Goal: Task Accomplishment & Management: Use online tool/utility

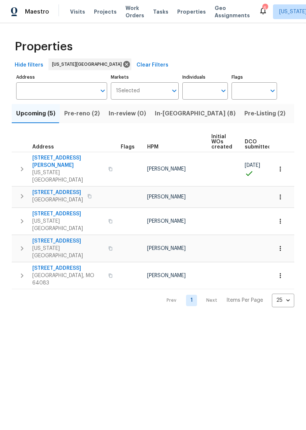
click at [166, 116] on span "In-[GEOGRAPHIC_DATA] (8)" at bounding box center [195, 113] width 81 height 10
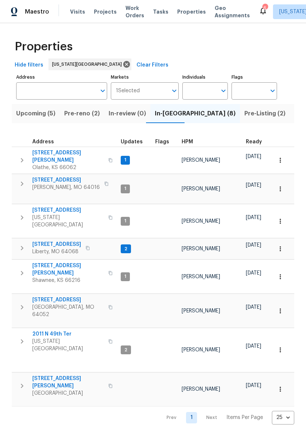
click at [104, 181] on icon "button" at bounding box center [106, 183] width 4 height 4
click at [82, 116] on span "Pre-reno (2)" at bounding box center [82, 113] width 36 height 10
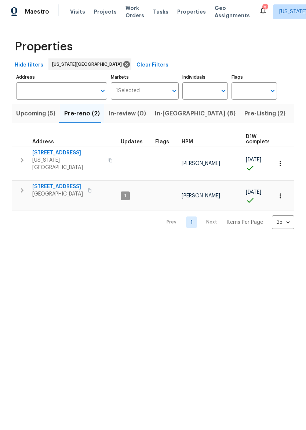
click at [106, 156] on button "button" at bounding box center [110, 160] width 9 height 18
click at [57, 152] on span "7518 NW 76th Pl" at bounding box center [68, 152] width 72 height 7
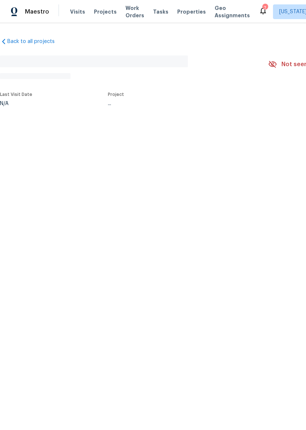
click at [185, 8] on span "Properties" at bounding box center [191, 11] width 29 height 7
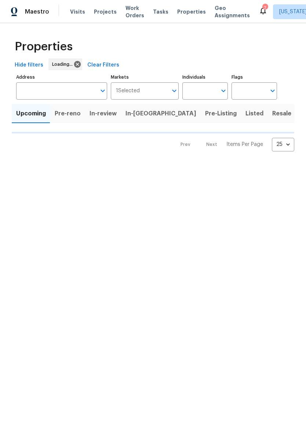
click at [142, 115] on span "In-[GEOGRAPHIC_DATA]" at bounding box center [161, 113] width 71 height 10
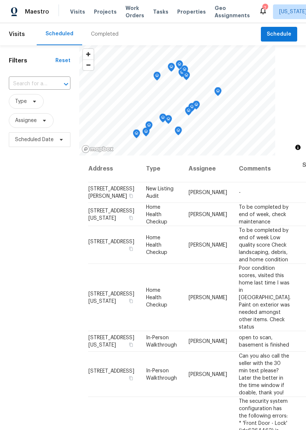
click at [181, 9] on span "Properties" at bounding box center [191, 11] width 29 height 7
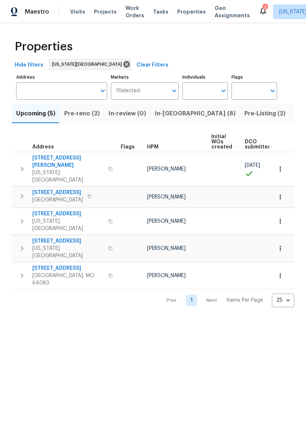
click at [89, 109] on span "Pre-reno (2)" at bounding box center [82, 113] width 36 height 10
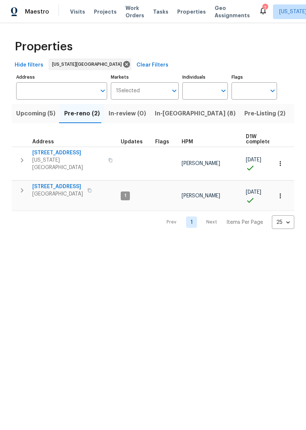
click at [171, 112] on span "In-[GEOGRAPHIC_DATA] (8)" at bounding box center [195, 113] width 81 height 10
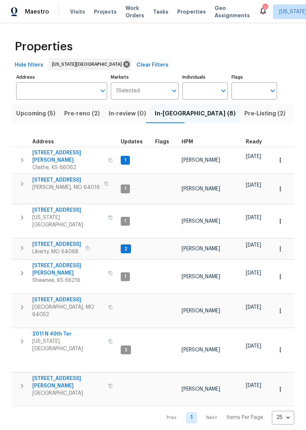
click at [43, 176] on span "8 Bart St" at bounding box center [66, 179] width 68 height 7
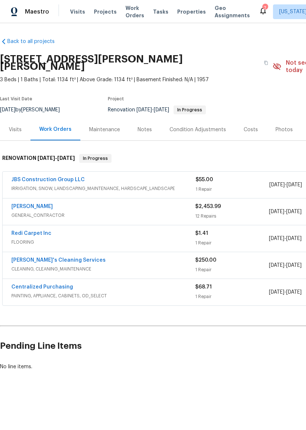
click at [141, 126] on div "Notes" at bounding box center [145, 129] width 14 height 7
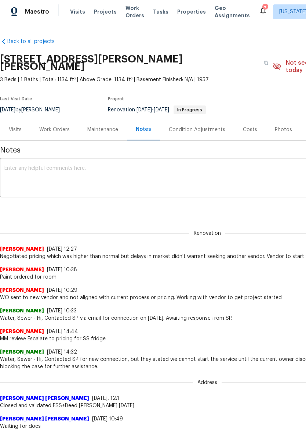
click at [113, 166] on textarea at bounding box center [207, 179] width 406 height 26
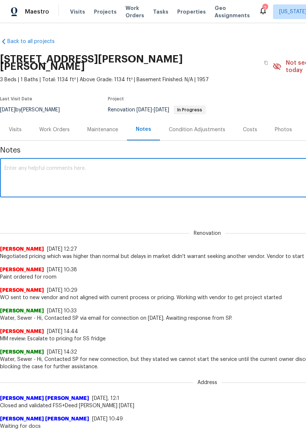
paste textarea "[URL][DOMAIN_NAME]"
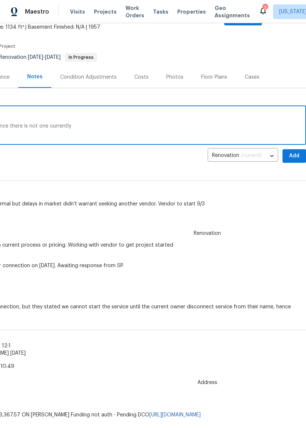
scroll to position [52, 109]
type textarea "[URL][DOMAIN_NAME] Spoke with PM about upgrading a fridge since there is not on…"
click at [293, 151] on span "Add" at bounding box center [295, 155] width 12 height 9
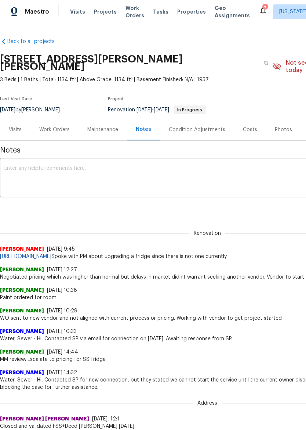
scroll to position [0, 0]
click at [188, 13] on span "Properties" at bounding box center [191, 11] width 29 height 7
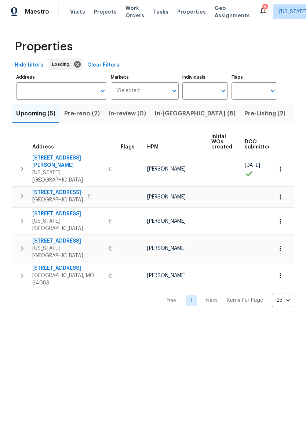
click at [93, 109] on span "Pre-reno (2)" at bounding box center [82, 113] width 36 height 10
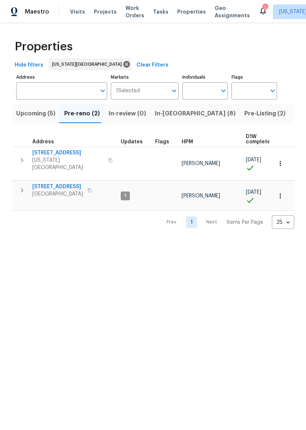
click at [64, 150] on span "7518 NW 76th Pl" at bounding box center [68, 152] width 72 height 7
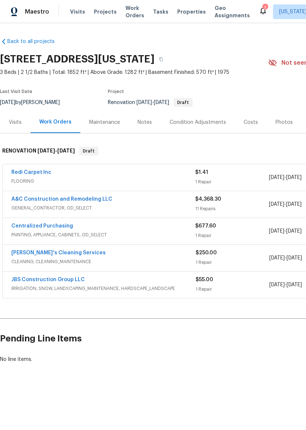
click at [146, 123] on div "Notes" at bounding box center [145, 122] width 14 height 7
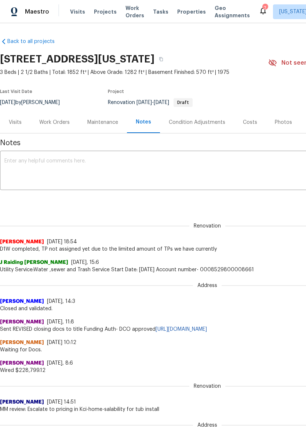
click at [152, 160] on textarea at bounding box center [207, 171] width 406 height 26
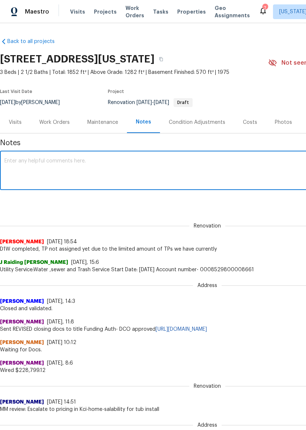
paste textarea "https://opendoor.enterprise.slack.com/archives/C02LY0MP3PU/p1756910250912559"
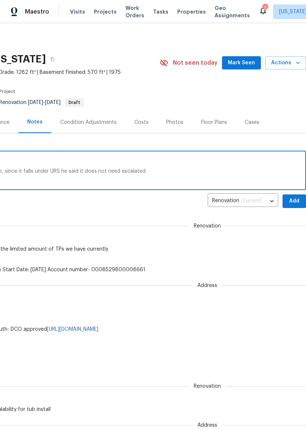
scroll to position [0, 109]
type textarea "https://opendoor.enterprise.slack.com/archives/C02LY0MP3PU/p1756910250912559 Sp…"
click at [292, 201] on span "Add" at bounding box center [295, 200] width 12 height 9
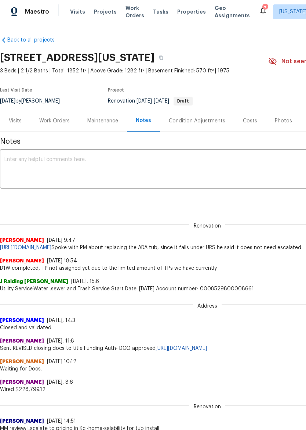
scroll to position [1, 0]
click at [28, 5] on div "Maestro" at bounding box center [24, 11] width 49 height 15
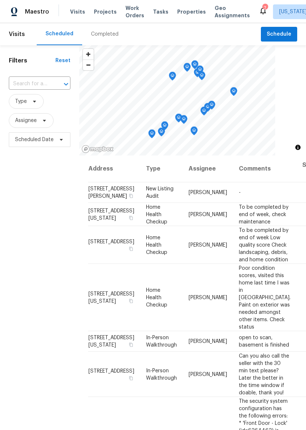
click at [189, 11] on span "Properties" at bounding box center [191, 11] width 29 height 7
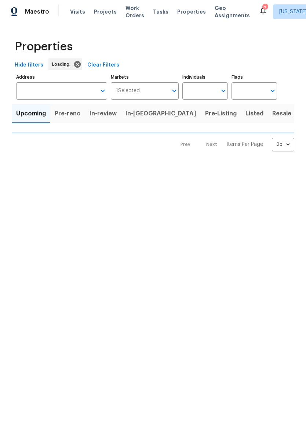
click at [138, 116] on span "In-reno" at bounding box center [161, 113] width 71 height 10
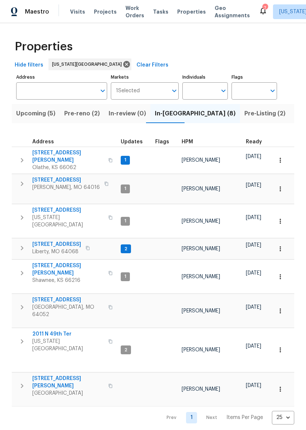
click at [47, 240] on span "1209 Liberty Drive Ter" at bounding box center [56, 243] width 49 height 7
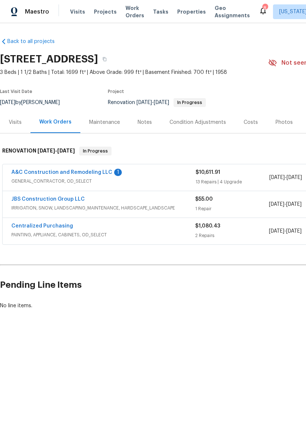
click at [44, 173] on link "A&C Construction and Remodeling LLC" at bounding box center [61, 172] width 101 height 5
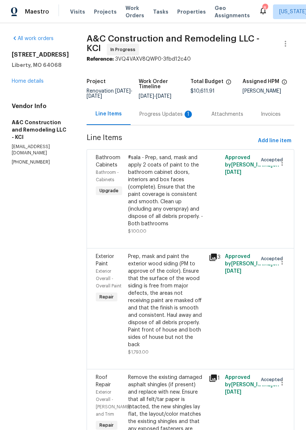
click at [179, 112] on div "Progress Updates 1" at bounding box center [166, 113] width 54 height 7
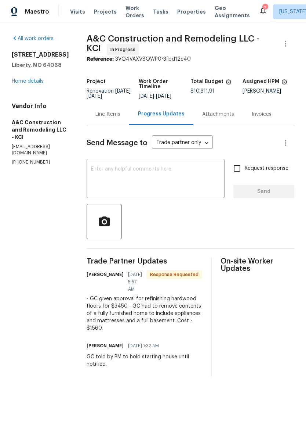
click at [120, 118] on div "Line Items" at bounding box center [107, 113] width 25 height 7
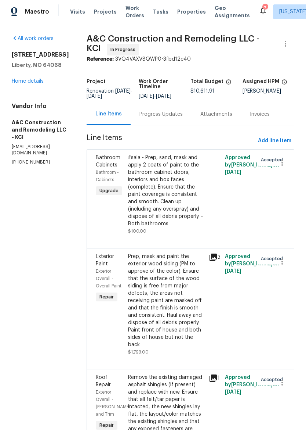
click at [34, 74] on div "1209 Liberty Drive Ter Liberty, MO 64068 Home details" at bounding box center [40, 68] width 57 height 34
click at [24, 80] on link "Home details" at bounding box center [28, 81] width 32 height 5
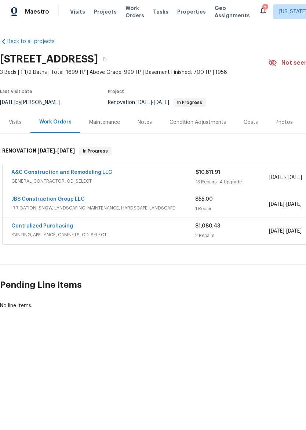
click at [94, 174] on link "A&C Construction and Remodeling LLC" at bounding box center [61, 172] width 101 height 5
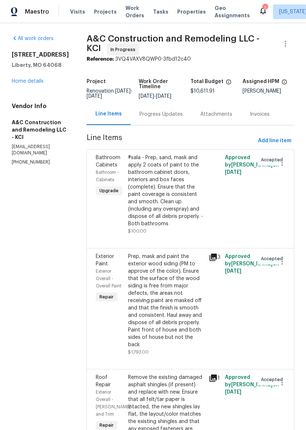
click at [179, 118] on div "Progress Updates" at bounding box center [160, 113] width 43 height 7
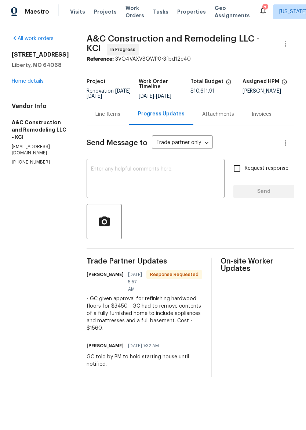
click at [120, 118] on div "Line Items" at bounding box center [107, 113] width 25 height 7
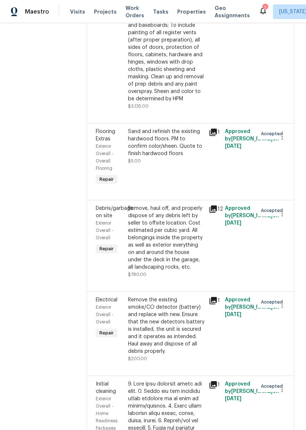
scroll to position [943, 0]
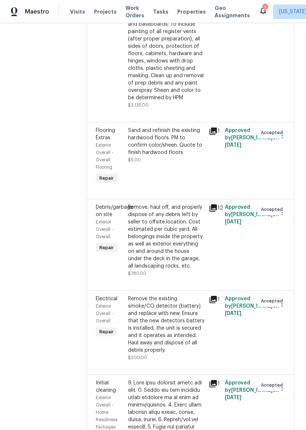
click at [190, 156] on div "Sand and refinish the existing hardwood floors. PM to confirm color/sheen. Quot…" at bounding box center [166, 141] width 76 height 29
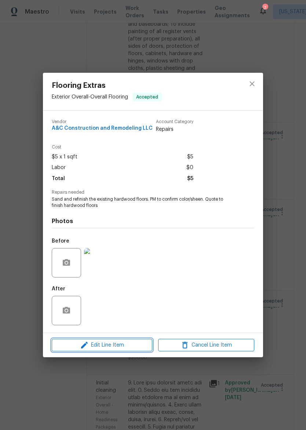
click at [128, 347] on span "Edit Line Item" at bounding box center [102, 344] width 96 height 9
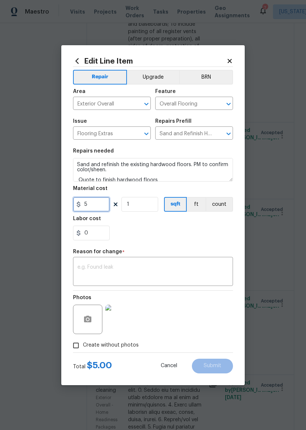
click at [101, 209] on input "5" at bounding box center [91, 204] width 37 height 15
type input "3450"
click at [212, 241] on section "Repairs needed Sand and refinish the existing hardwood floors. PM to confirm co…" at bounding box center [153, 194] width 160 height 101
click at [200, 265] on textarea at bounding box center [152, 271] width 151 height 15
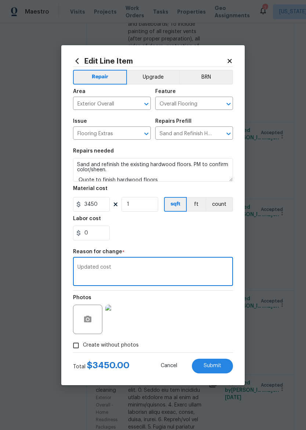
type textarea "Updated cost"
click at [215, 237] on div "0" at bounding box center [153, 232] width 160 height 15
click at [220, 367] on span "Submit" at bounding box center [213, 366] width 18 height 6
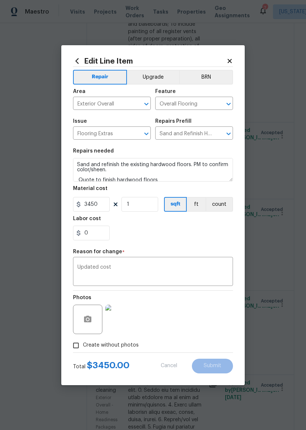
type input "5"
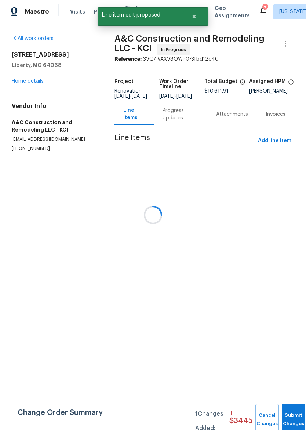
scroll to position [0, 0]
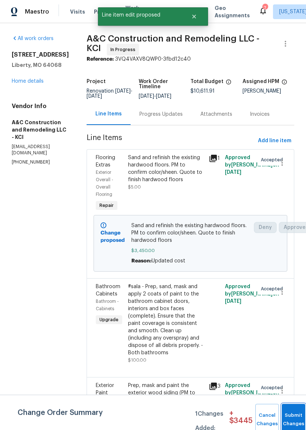
click at [298, 417] on button "Submit Changes" at bounding box center [293, 419] width 23 height 32
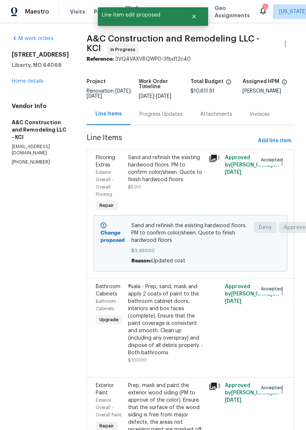
click at [37, 83] on link "Home details" at bounding box center [28, 81] width 32 height 5
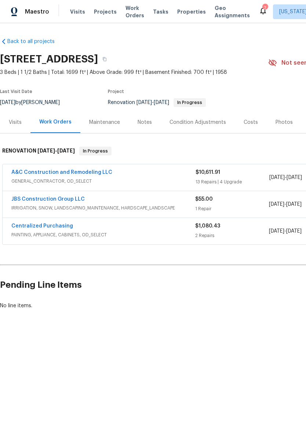
click at [147, 122] on div "Notes" at bounding box center [145, 122] width 14 height 7
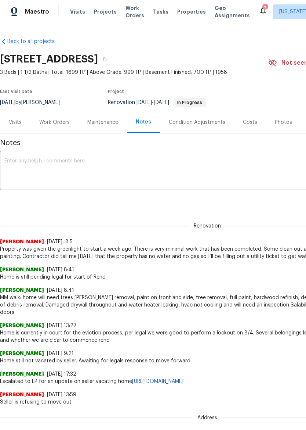
click at [132, 157] on div "x ​" at bounding box center [207, 170] width 415 height 37
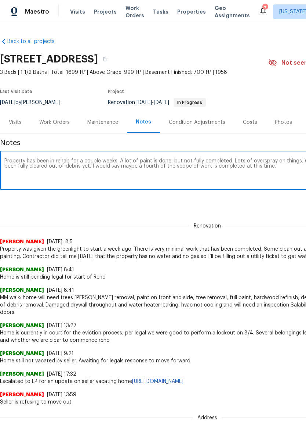
click at [142, 168] on textarea "Property has been in rehab for a couple weeks. A lot of paint is done, but not …" at bounding box center [207, 171] width 406 height 26
click at [262, 173] on textarea "Property has been in rehab for a couple weeks. A lot of paint is done, but not …" at bounding box center [207, 171] width 406 height 26
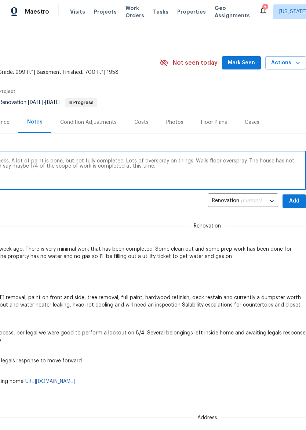
scroll to position [0, 109]
type textarea "Property has been in rehab for a couple weeks. A lot of paint is done, but not …"
click at [296, 199] on span "Add" at bounding box center [295, 200] width 12 height 9
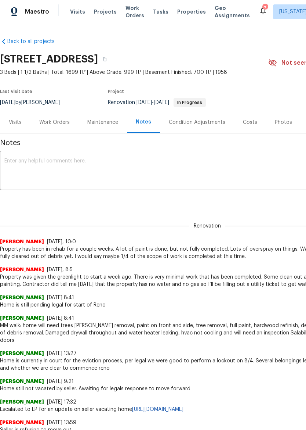
scroll to position [0, 0]
click at [17, 10] on img at bounding box center [14, 11] width 7 height 9
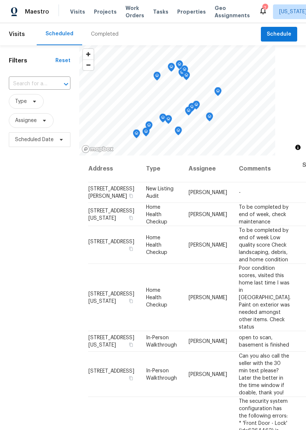
click at [184, 14] on span "Properties" at bounding box center [191, 11] width 29 height 7
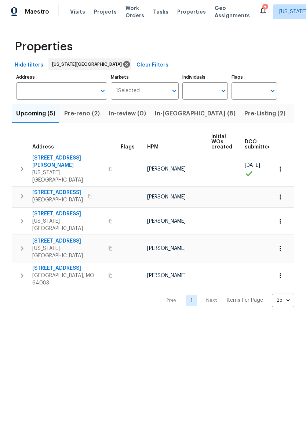
click at [95, 105] on button "Pre-reno (2)" at bounding box center [82, 113] width 44 height 19
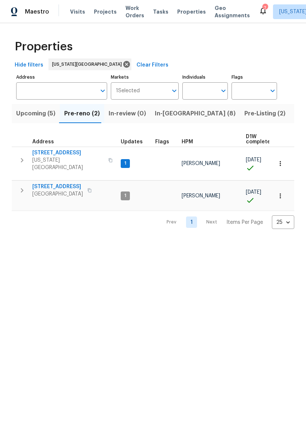
click at [162, 112] on span "In-reno (8)" at bounding box center [195, 113] width 81 height 10
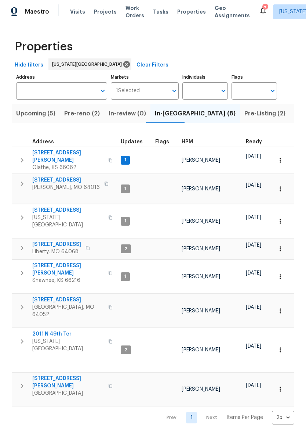
click at [41, 177] on span "8 Bart St" at bounding box center [66, 179] width 68 height 7
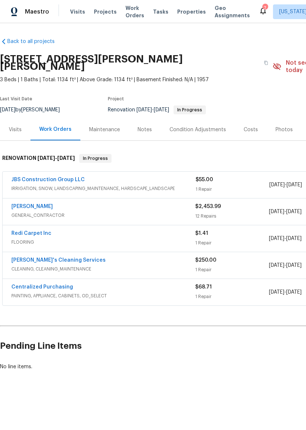
click at [151, 127] on div "Notes" at bounding box center [145, 130] width 32 height 22
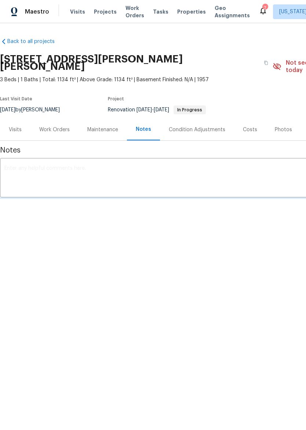
click at [17, 8] on img at bounding box center [14, 11] width 7 height 9
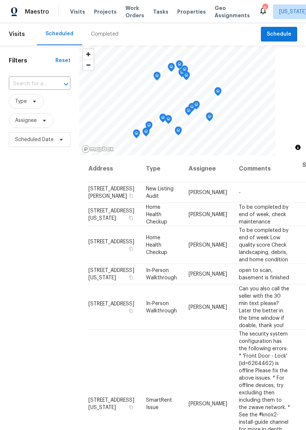
click at [180, 14] on span "Properties" at bounding box center [191, 11] width 29 height 7
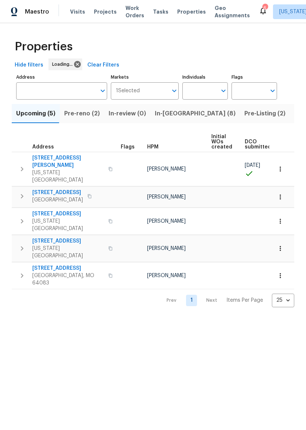
click at [167, 115] on span "In-reno (8)" at bounding box center [195, 113] width 81 height 10
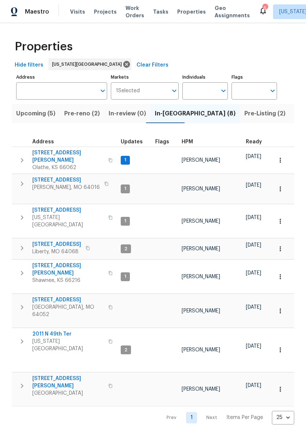
click at [21, 113] on span "Upcoming (5)" at bounding box center [35, 113] width 39 height 10
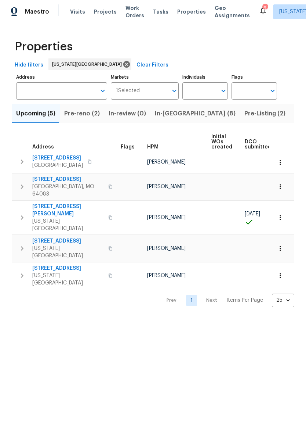
click at [179, 14] on span "Properties" at bounding box center [191, 11] width 29 height 7
click at [294, 112] on span "Listed (28)" at bounding box center [310, 113] width 32 height 10
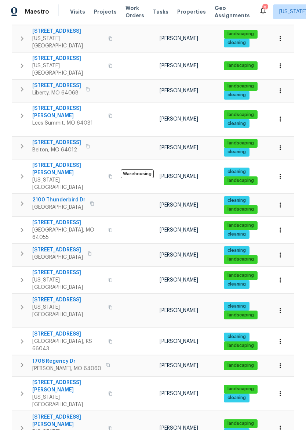
scroll to position [320, 0]
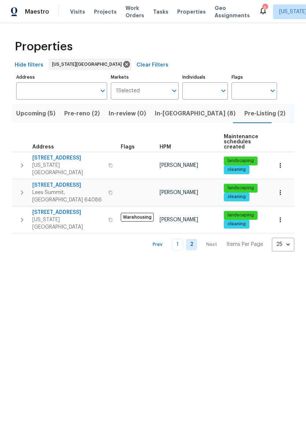
click at [36, 97] on input "Address" at bounding box center [56, 90] width 80 height 17
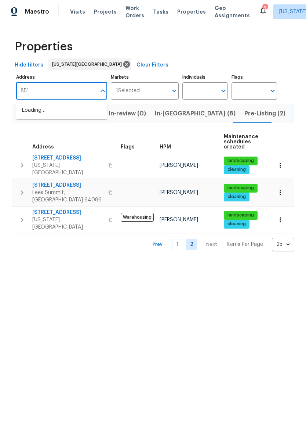
type input "8515"
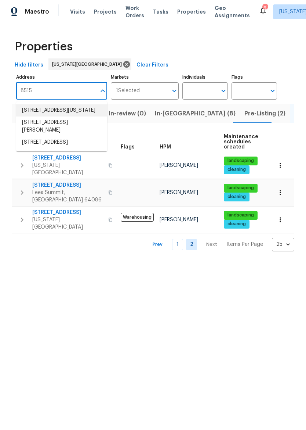
click at [27, 113] on li "8515 NE 89th Ter Kansas City MO 64157" at bounding box center [61, 110] width 91 height 12
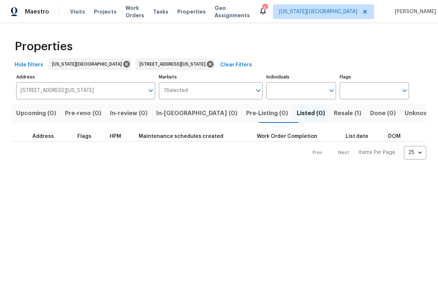
click at [306, 115] on span "Resale (1)" at bounding box center [348, 113] width 28 height 10
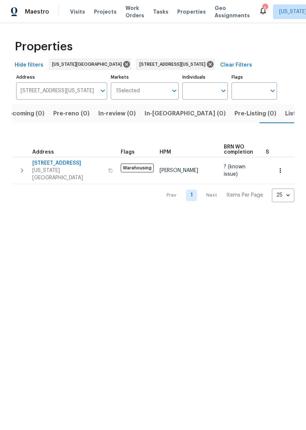
scroll to position [0, 12]
click at [46, 164] on span "8515 NE 89th Ter" at bounding box center [68, 162] width 72 height 7
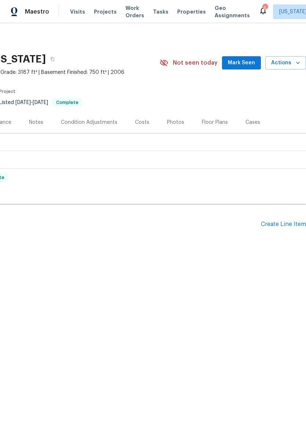
scroll to position [0, 109]
click at [289, 223] on div "Create Line Item" at bounding box center [283, 224] width 45 height 7
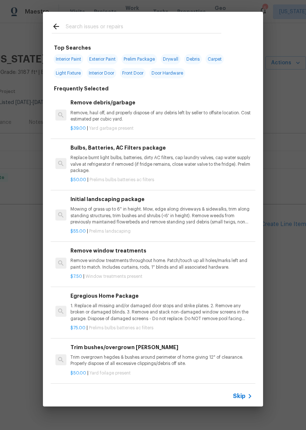
click at [183, 30] on input "text" at bounding box center [144, 27] width 156 height 11
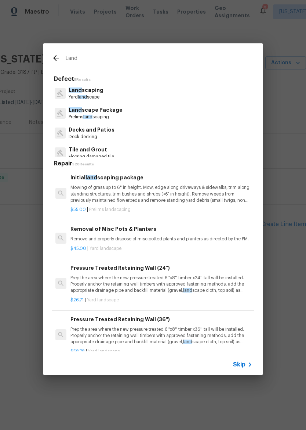
type input "Land"
click at [177, 87] on div "Land scaping Yard land scape" at bounding box center [153, 93] width 203 height 20
click at [174, 91] on div "Land scaping Yard land scape" at bounding box center [153, 93] width 203 height 20
click at [99, 89] on p "Land scaping" at bounding box center [86, 90] width 35 height 8
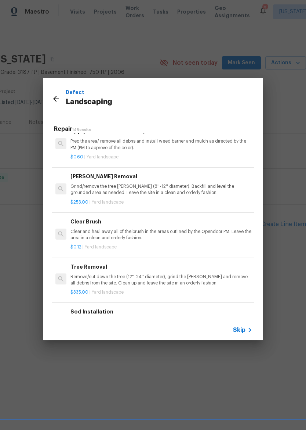
scroll to position [200, 0]
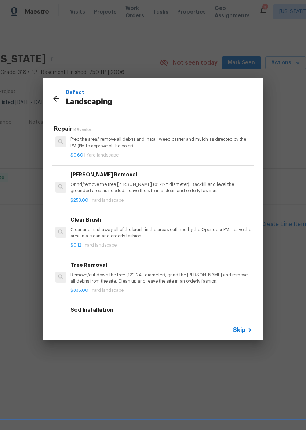
click at [201, 227] on p "Clear and haul away all of the brush in the areas outlined by the Opendoor PM. …" at bounding box center [161, 233] width 182 height 12
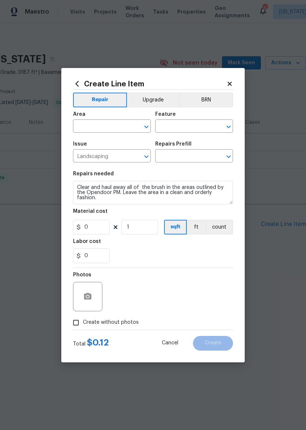
type input "Clear Brush $0.12"
type input "0.12"
click at [112, 124] on input "text" at bounding box center [101, 126] width 57 height 11
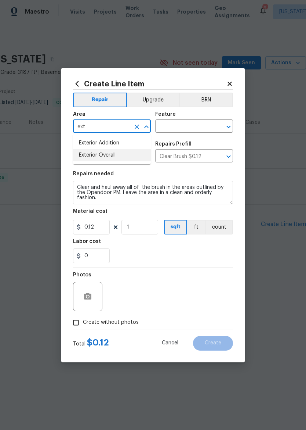
click at [128, 153] on li "Exterior Overall" at bounding box center [112, 155] width 78 height 12
type input "Exterior Overall"
click at [190, 121] on input "text" at bounding box center [183, 126] width 57 height 11
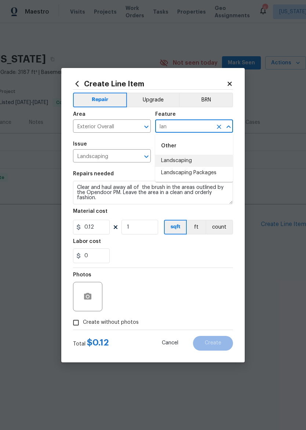
click at [206, 159] on li "Landscaping" at bounding box center [194, 161] width 78 height 12
type input "Landscaping"
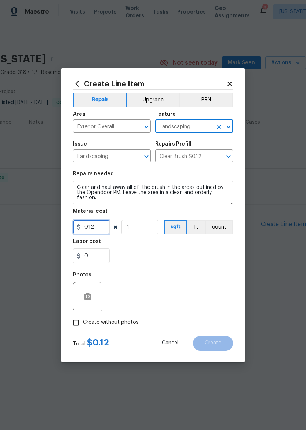
click at [105, 229] on input "0.12" at bounding box center [91, 227] width 37 height 15
click at [210, 258] on div "0" at bounding box center [153, 255] width 160 height 15
click at [95, 230] on input "550" at bounding box center [91, 227] width 37 height 15
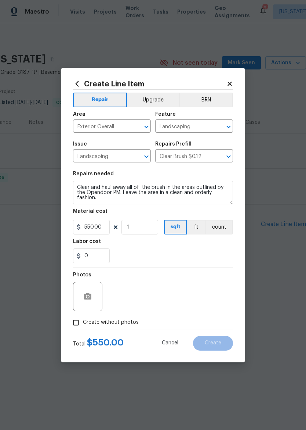
click at [221, 255] on div "0" at bounding box center [153, 255] width 160 height 15
type input "550"
click at [78, 322] on input "Create without photos" at bounding box center [76, 322] width 14 height 14
checkbox input "true"
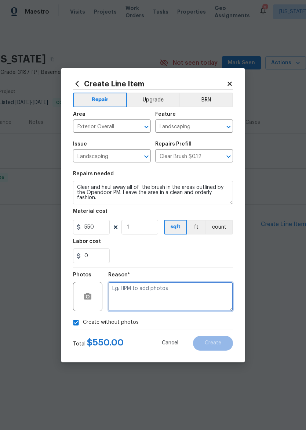
click at [206, 291] on textarea at bounding box center [170, 296] width 125 height 29
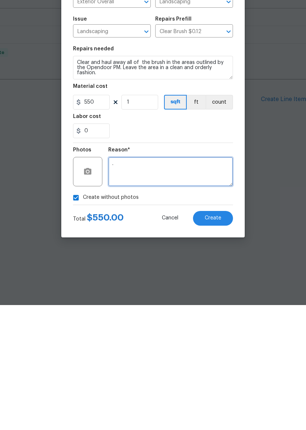
type textarea "."
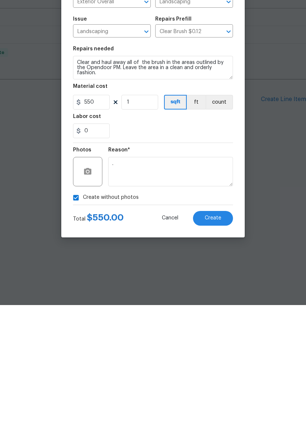
click at [226, 336] on button "Create" at bounding box center [213, 343] width 40 height 15
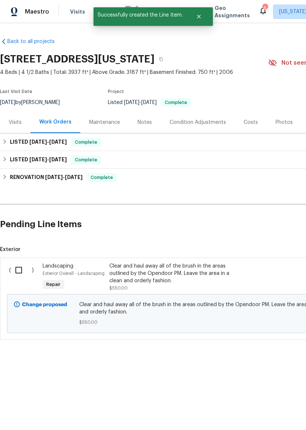
scroll to position [0, 0]
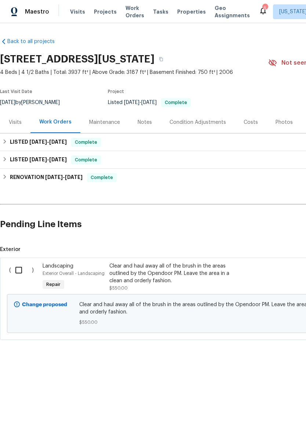
click at [17, 268] on input "checkbox" at bounding box center [21, 269] width 21 height 15
checkbox input "true"
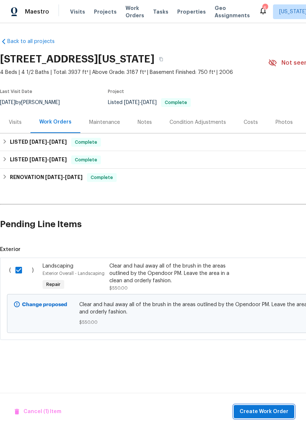
click at [272, 406] on button "Create Work Order" at bounding box center [264, 412] width 61 height 14
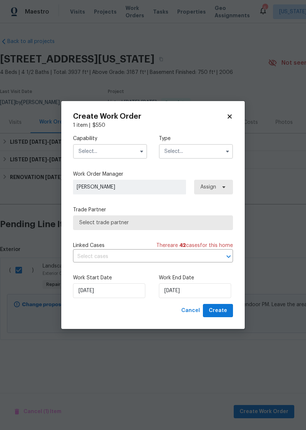
click at [118, 154] on input "text" at bounding box center [110, 151] width 74 height 15
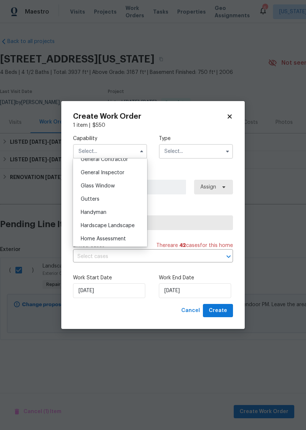
scroll to position [344, 0]
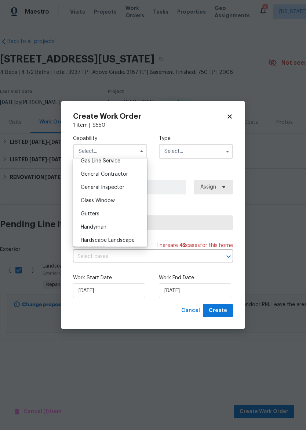
click at [124, 172] on span "General Contractor" at bounding box center [104, 173] width 47 height 5
type input "General Contractor"
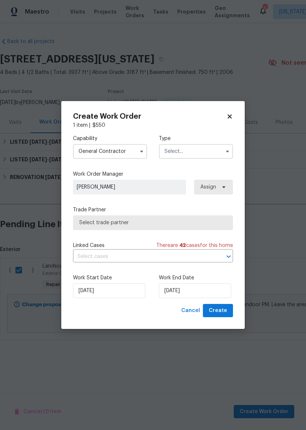
click at [209, 148] on input "text" at bounding box center [196, 151] width 74 height 15
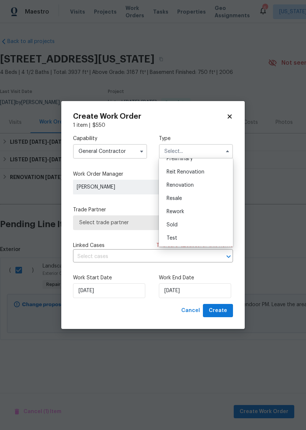
scroll to position [167, 0]
click at [206, 186] on div "Renovation" at bounding box center [196, 184] width 70 height 13
type input "Renovation"
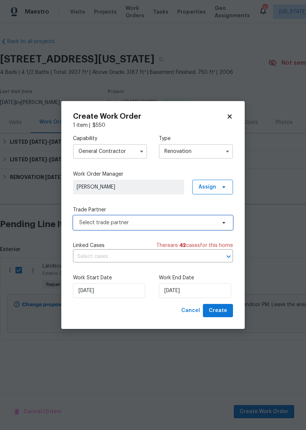
click at [158, 221] on span "Select trade partner" at bounding box center [147, 222] width 137 height 7
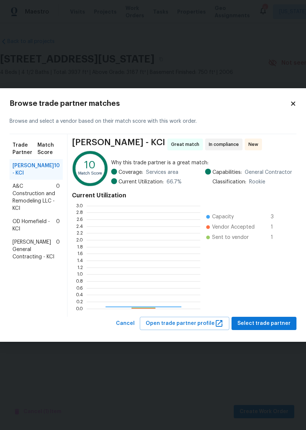
scroll to position [103, 114]
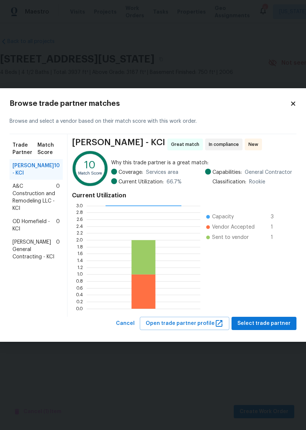
click at [23, 259] on span "[PERSON_NAME] General Contracting - KCI" at bounding box center [34, 249] width 44 height 22
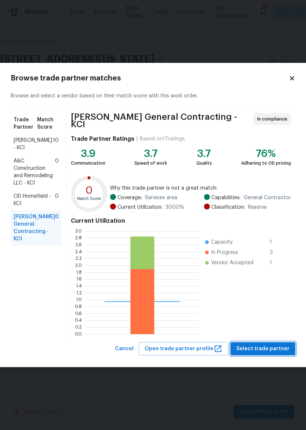
click at [264, 346] on span "Select trade partner" at bounding box center [262, 348] width 53 height 9
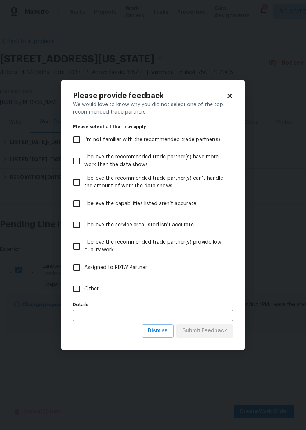
click at [84, 287] on input "Other" at bounding box center [76, 288] width 15 height 15
checkbox input "true"
click at [215, 335] on span "Submit Feedback" at bounding box center [204, 330] width 45 height 9
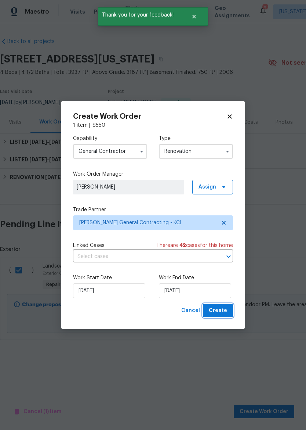
click at [222, 310] on span "Create" at bounding box center [218, 310] width 18 height 9
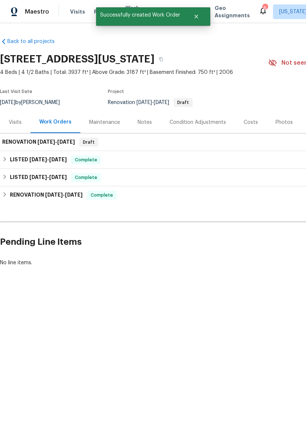
click at [104, 123] on div "Maintenance" at bounding box center [104, 122] width 31 height 7
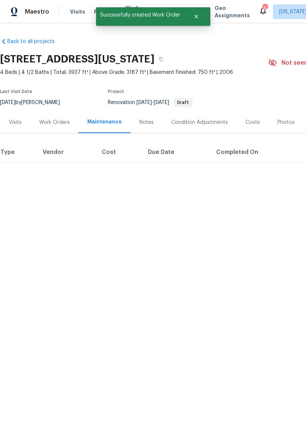
click at [58, 119] on div "Work Orders" at bounding box center [54, 122] width 30 height 7
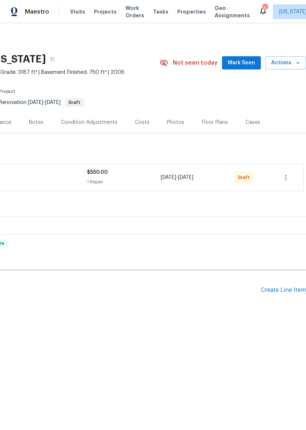
scroll to position [0, 109]
click at [287, 182] on button "button" at bounding box center [286, 177] width 18 height 18
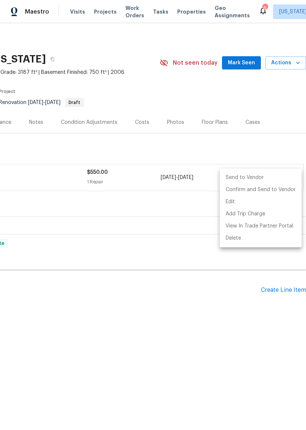
click at [260, 173] on li "Send to Vendor" at bounding box center [261, 177] width 82 height 12
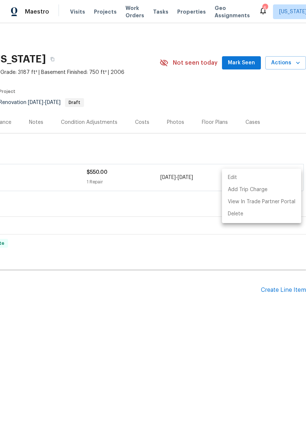
click at [260, 143] on div at bounding box center [153, 215] width 306 height 430
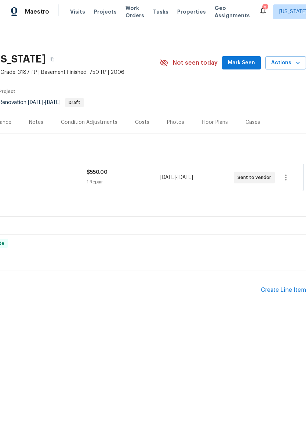
click at [289, 64] on span "Actions" at bounding box center [285, 62] width 29 height 9
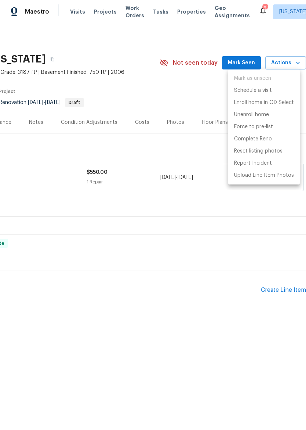
click at [198, 90] on div at bounding box center [153, 215] width 306 height 430
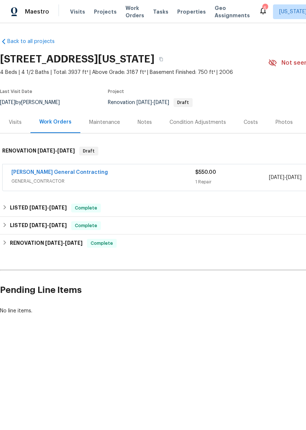
scroll to position [0, 0]
click at [14, 123] on div "Visits" at bounding box center [15, 122] width 13 height 7
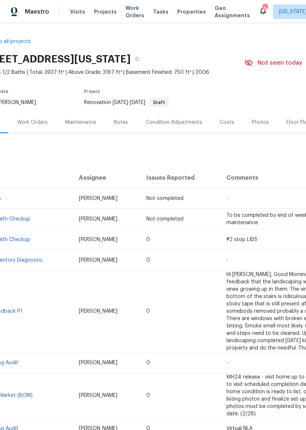
scroll to position [0, 24]
